Goal: Information Seeking & Learning: Learn about a topic

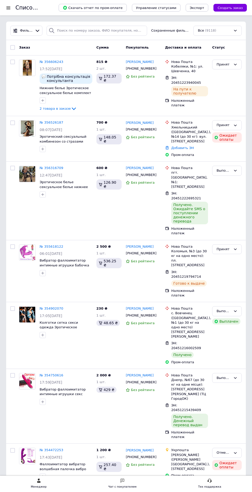
click at [9, 8] on div at bounding box center [8, 7] width 6 height 5
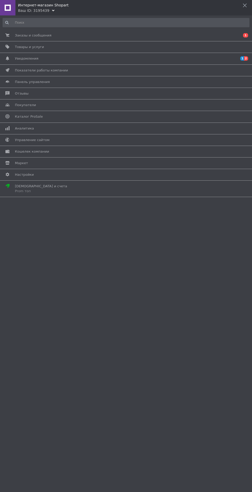
click at [237, 58] on span "1 2" at bounding box center [242, 58] width 14 height 5
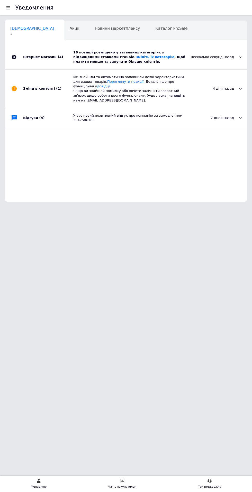
scroll to position [0, 3]
click at [49, 51] on span "1" at bounding box center [28, 53] width 41 height 4
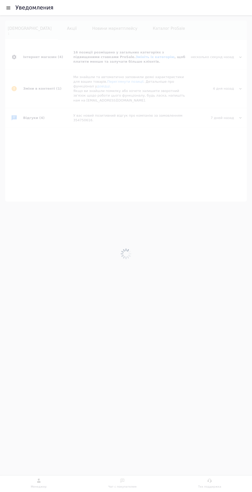
scroll to position [0, 17]
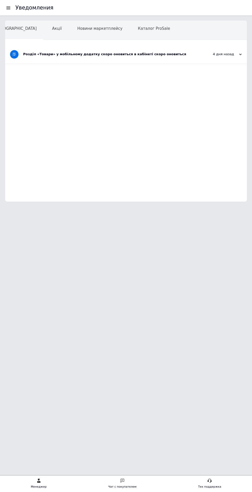
click at [9, 8] on div at bounding box center [8, 7] width 6 height 5
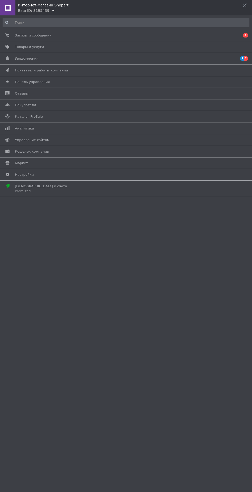
click at [238, 35] on span "0 1" at bounding box center [242, 35] width 14 height 5
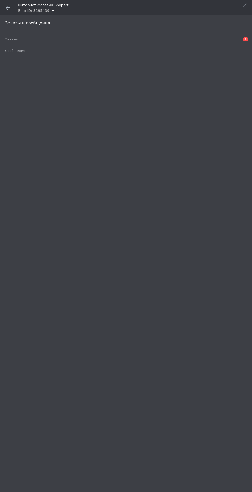
click at [245, 39] on span "1" at bounding box center [245, 39] width 5 height 4
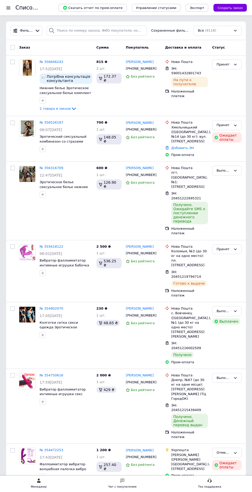
click at [8, 8] on div at bounding box center [8, 7] width 6 height 5
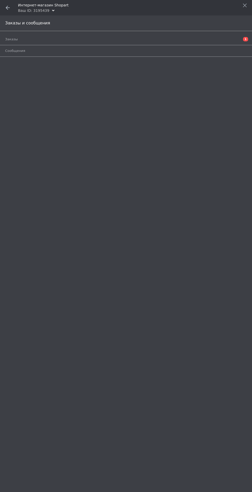
click at [11, 15] on div "Заказы и сообщения" at bounding box center [126, 23] width 252 height 16
click at [7, 8] on icon at bounding box center [8, 8] width 4 height 4
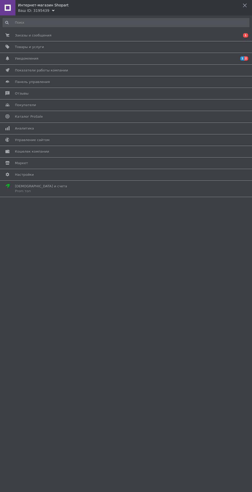
click at [176, 128] on span "Аналитика" at bounding box center [125, 128] width 220 height 5
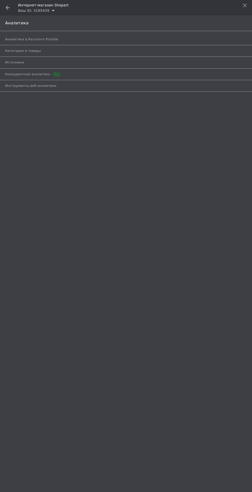
click at [204, 39] on span "Аналитика в Каталоге ProSale" at bounding box center [120, 39] width 230 height 5
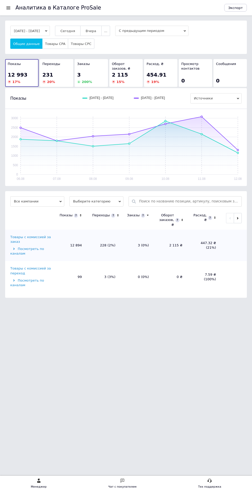
click at [107, 31] on span "..." at bounding box center [105, 31] width 3 height 4
click at [110, 42] on button "Месяц" at bounding box center [95, 41] width 30 height 10
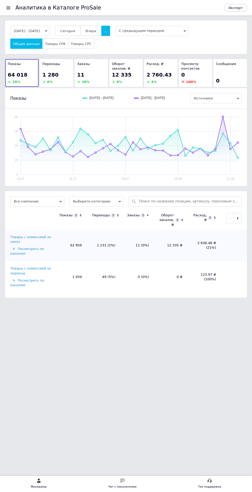
click at [19, 8] on h1 "Аналитика в Каталоге ProSale" at bounding box center [58, 8] width 86 height 6
click at [8, 8] on div at bounding box center [8, 7] width 6 height 5
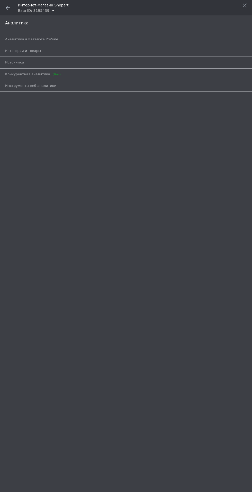
click at [160, 61] on span "Источники" at bounding box center [120, 62] width 230 height 5
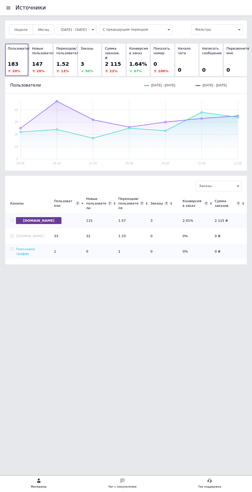
click at [9, 8] on div at bounding box center [8, 7] width 6 height 5
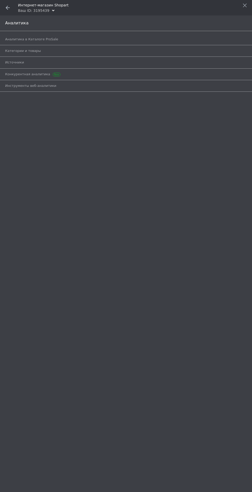
click at [83, 52] on span "Категории и товары" at bounding box center [120, 51] width 230 height 5
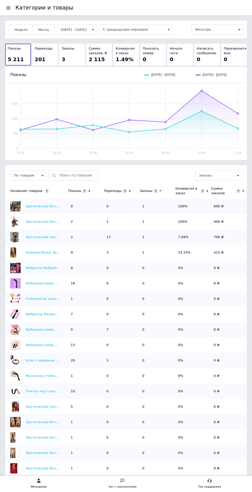
click at [88, 191] on icon at bounding box center [89, 191] width 3 height 4
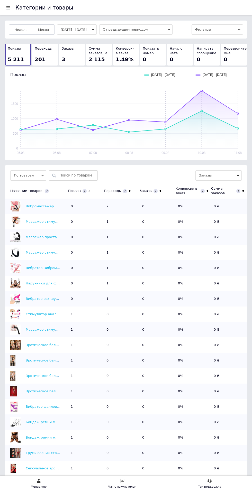
click at [88, 191] on icon at bounding box center [89, 190] width 2 height 1
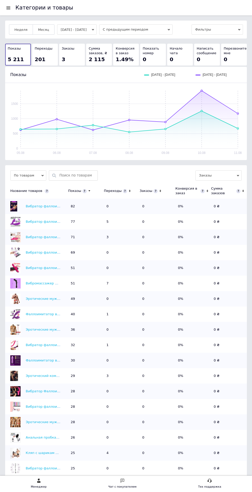
click at [50, 205] on link "Вибратор фаллоимитатор интимные игрушки секс мастурбатор женская игрушка массаж…" at bounding box center [133, 206] width 214 height 4
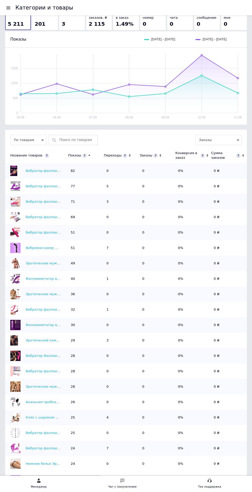
scroll to position [40, 0]
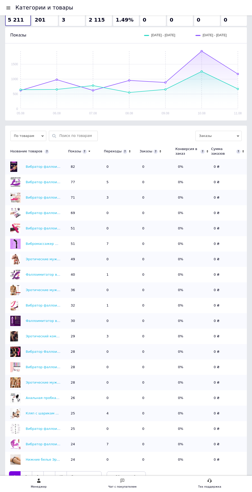
click at [60, 476] on link "49" at bounding box center [61, 476] width 12 height 11
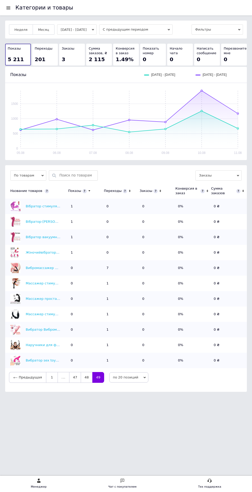
click at [97, 26] on button "[DATE] - [DATE]" at bounding box center [77, 29] width 40 height 10
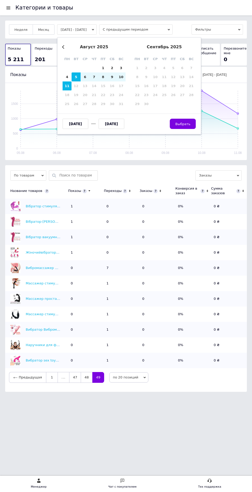
click at [74, 124] on input "[DATE]" at bounding box center [75, 124] width 26 height 10
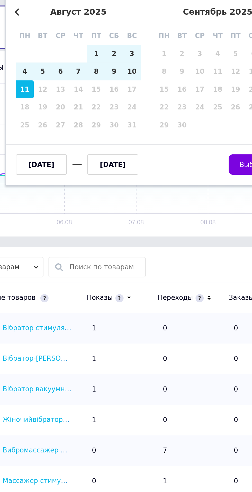
type input "[DATE]"
click at [142, 125] on button "Выбрать" at bounding box center [152, 124] width 26 height 10
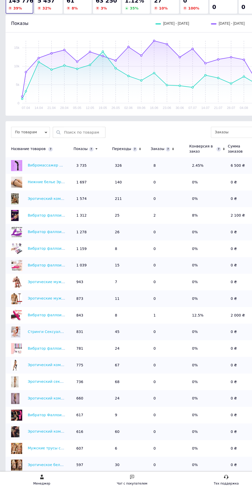
scroll to position [45, 0]
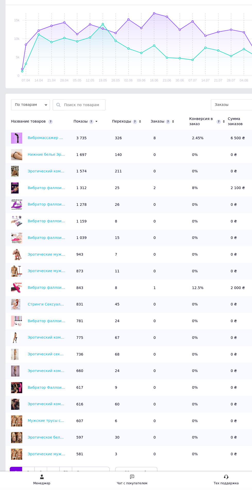
click at [37, 476] on link "3" at bounding box center [38, 476] width 12 height 11
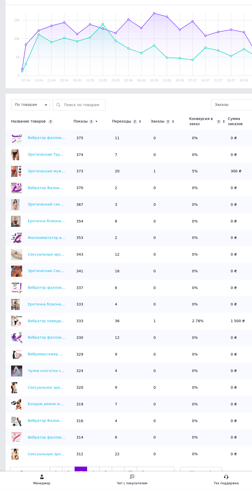
click at [118, 476] on link "73" at bounding box center [121, 476] width 12 height 11
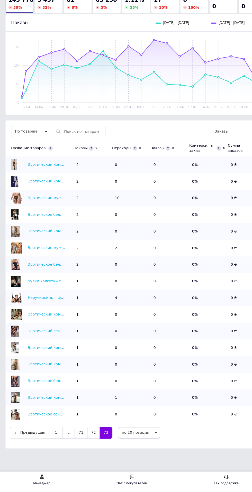
scroll to position [0, 0]
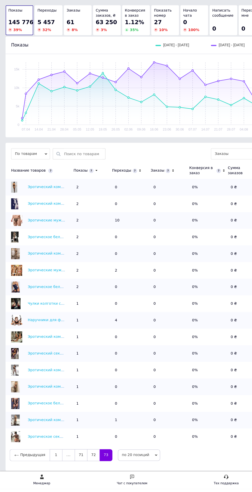
click at [88, 197] on icon at bounding box center [89, 196] width 2 height 1
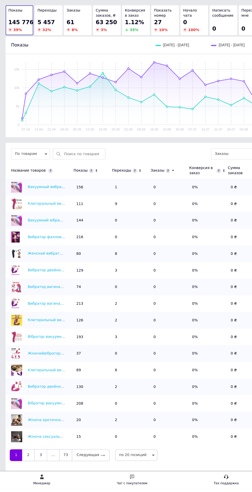
scroll to position [45, 0]
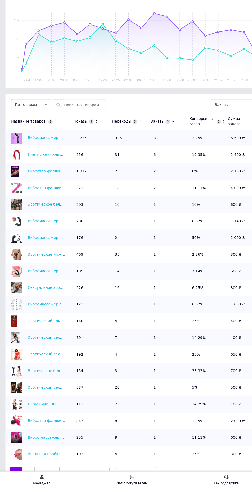
click at [104, 152] on div "Переходы" at bounding box center [113, 151] width 18 height 5
click at [88, 151] on icon at bounding box center [89, 151] width 3 height 4
